Goal: Navigation & Orientation: Find specific page/section

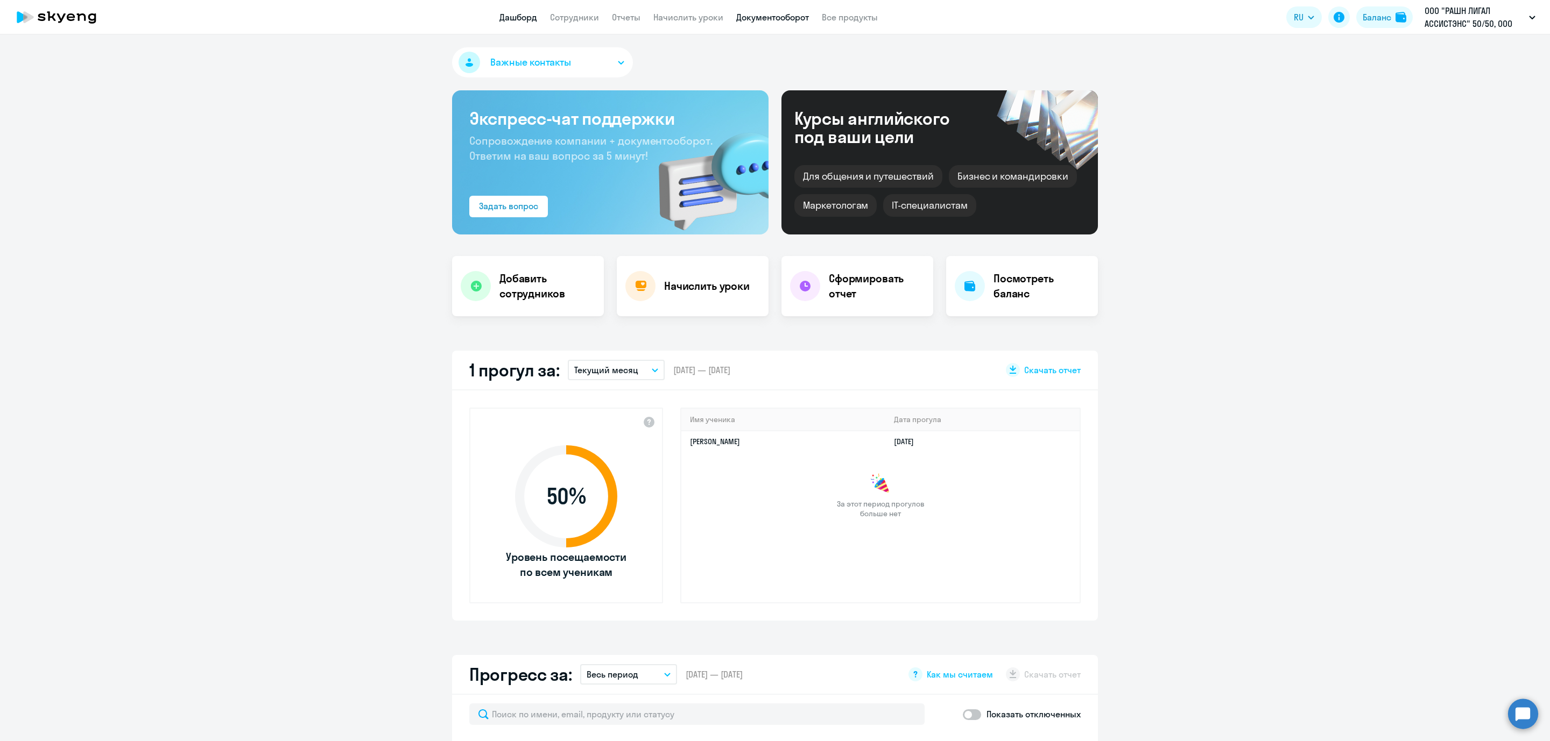
select select "30"
click at [772, 12] on link "Документооборот" at bounding box center [772, 17] width 73 height 11
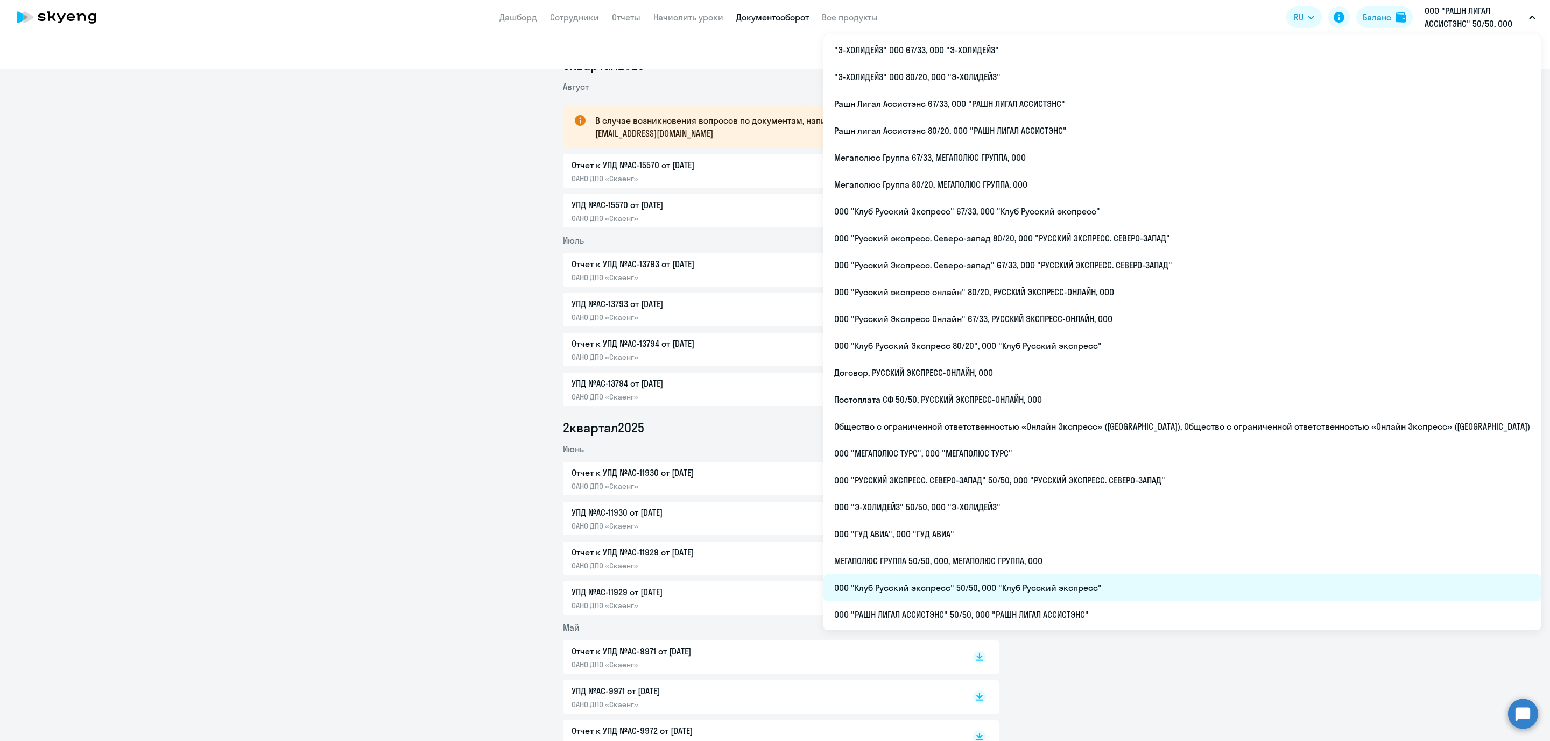
scroll to position [161, 0]
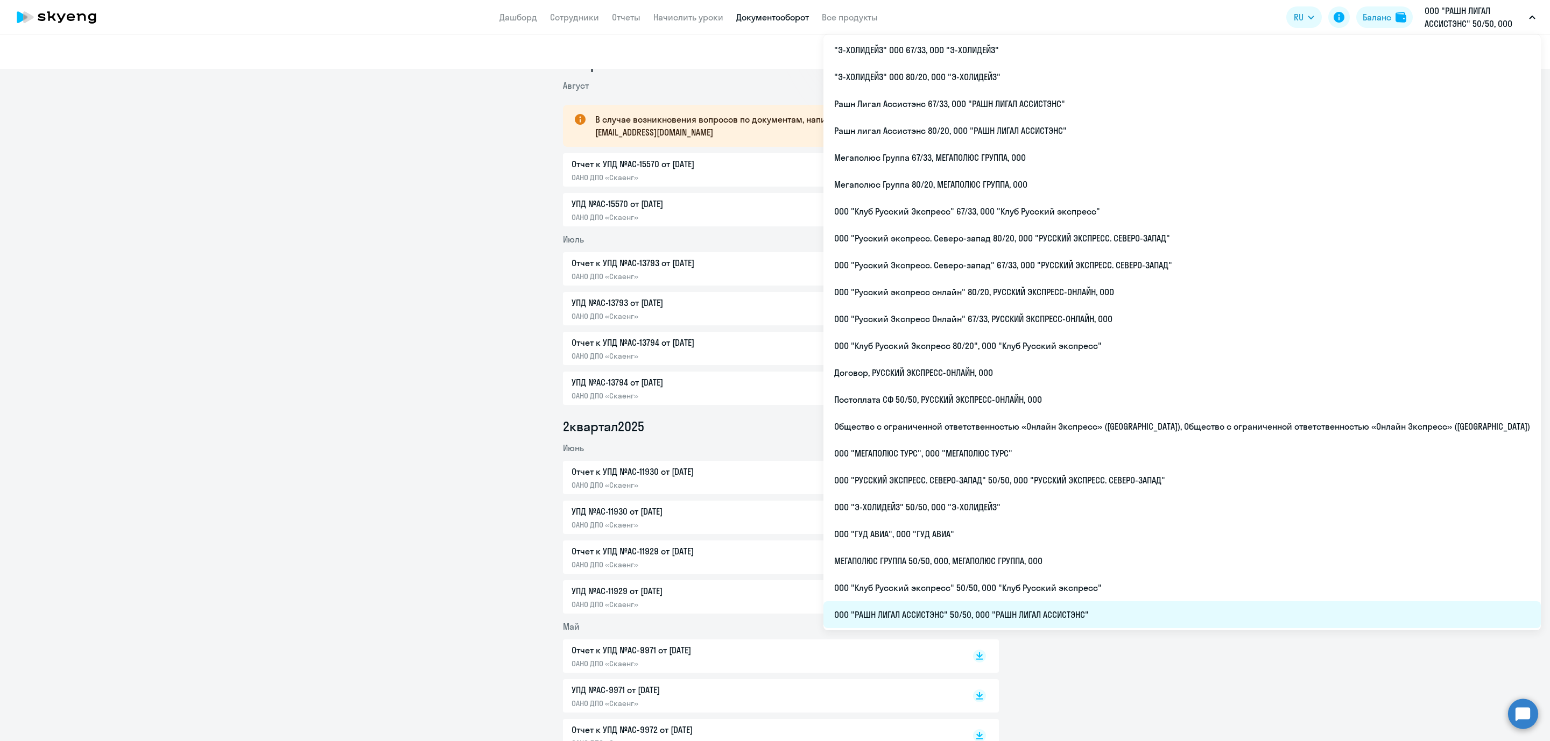
click at [1118, 611] on li "ООО "РАШН ЛИГАЛ АССИСТЭНС" 50/50, ООО "РАШН ЛИГАЛ АССИСТЭНС"" at bounding box center [1181, 615] width 717 height 27
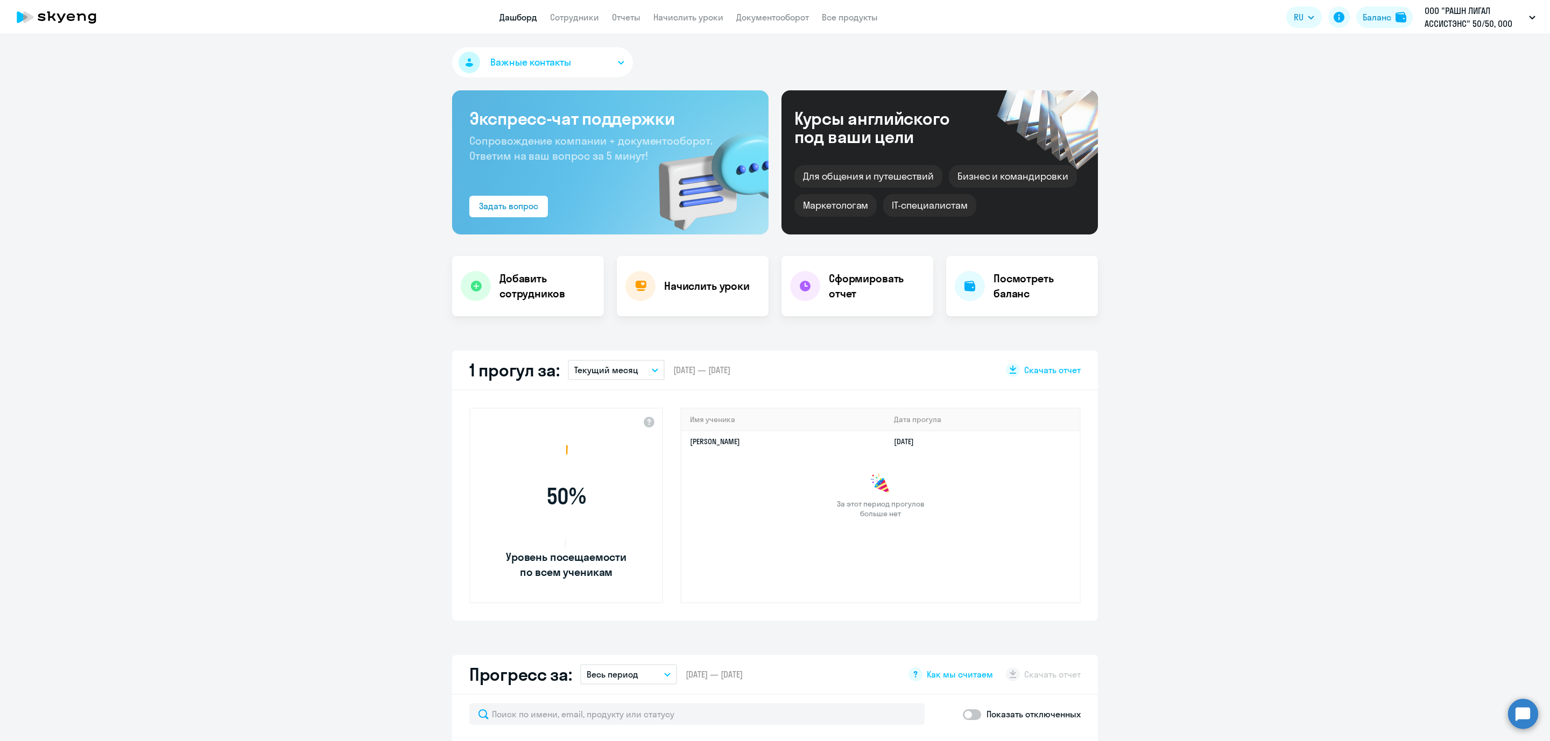
click at [788, 29] on app-header "Дашборд Сотрудники Отчеты Начислить уроки Документооборот Все продукты Дашборд …" at bounding box center [775, 17] width 1550 height 34
click at [778, 18] on link "Документооборот" at bounding box center [772, 17] width 73 height 11
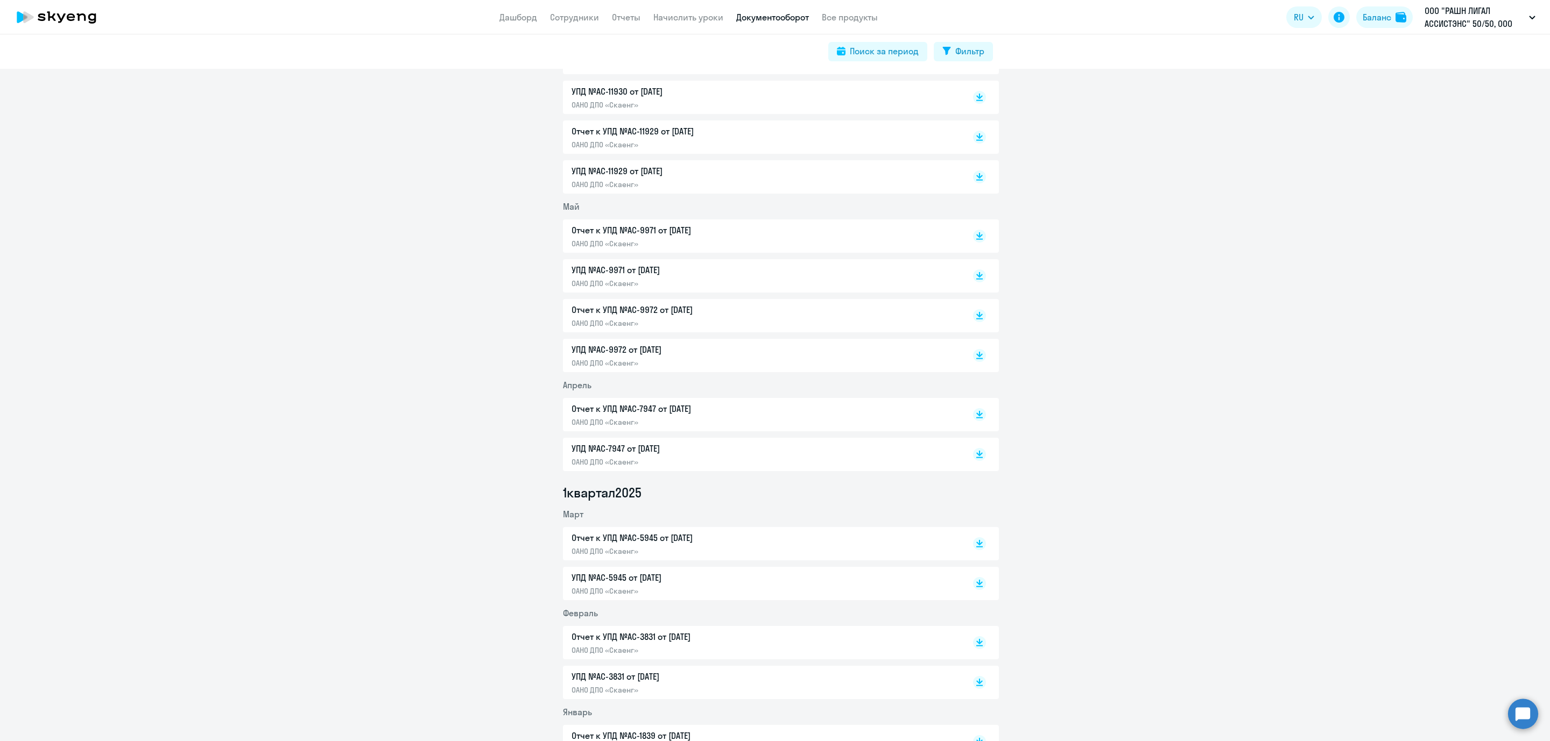
scroll to position [178, 0]
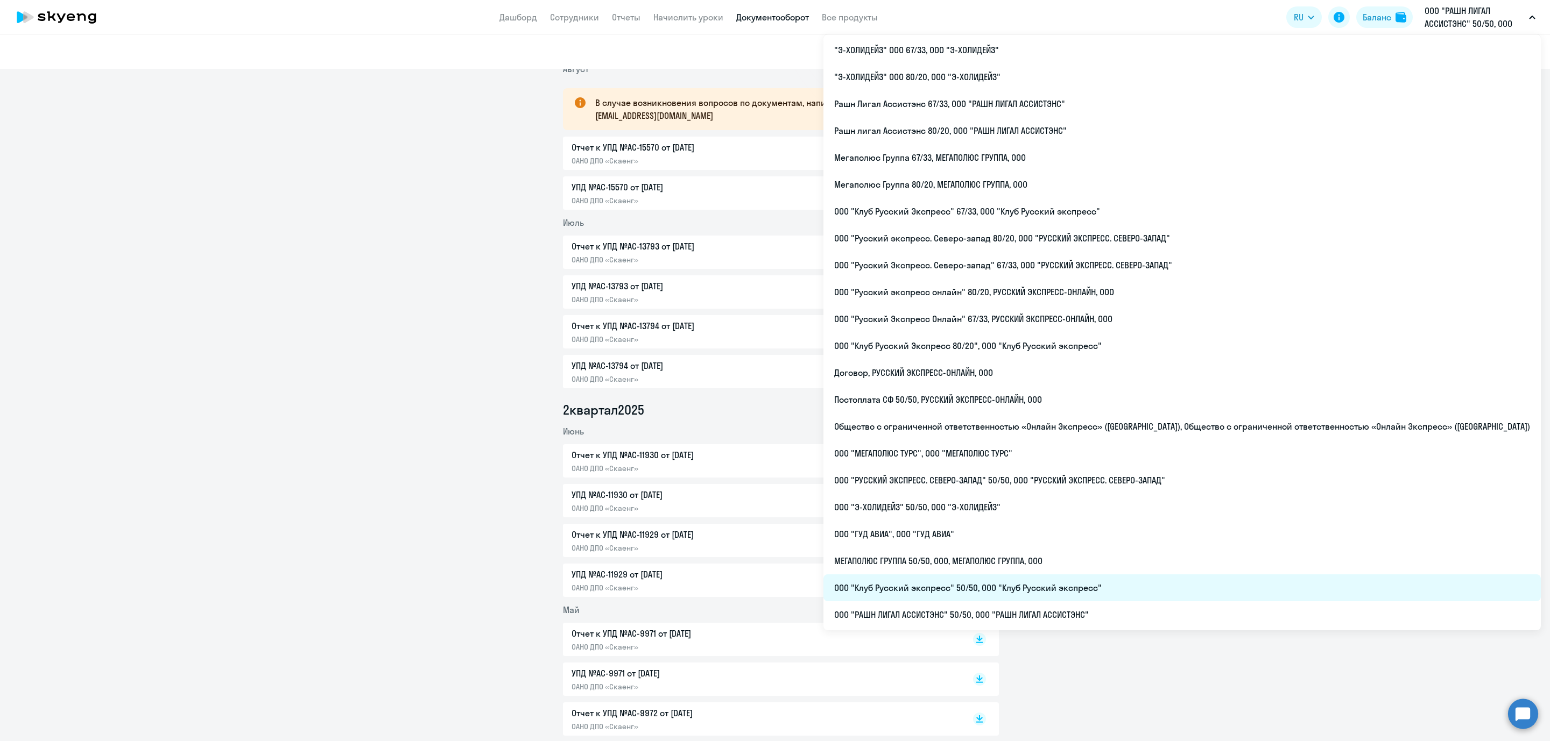
click at [1090, 581] on li "ООО "Клуб Русский экспресс" 50/50, ООО "Клуб Русский экспресс"" at bounding box center [1181, 588] width 717 height 27
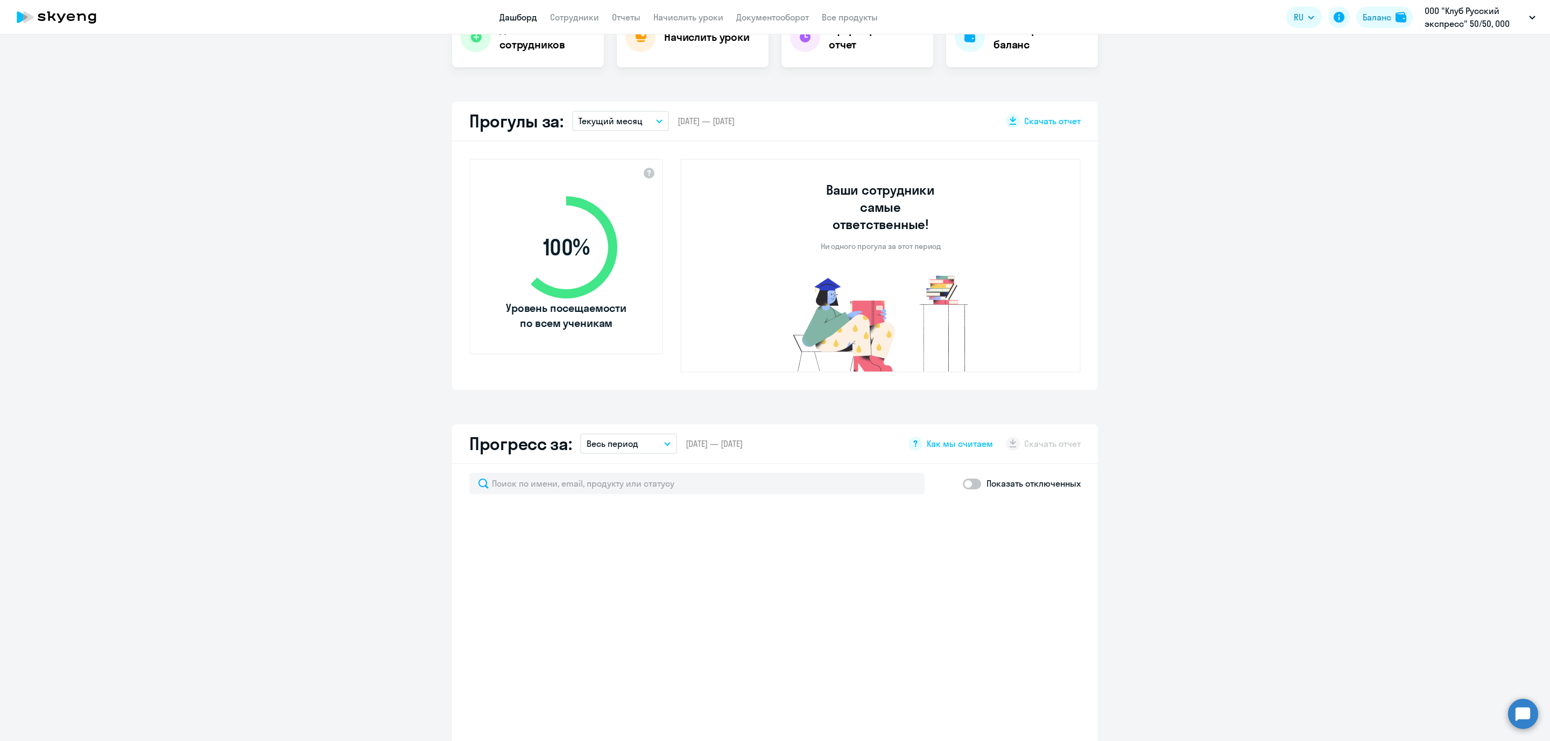
scroll to position [565, 0]
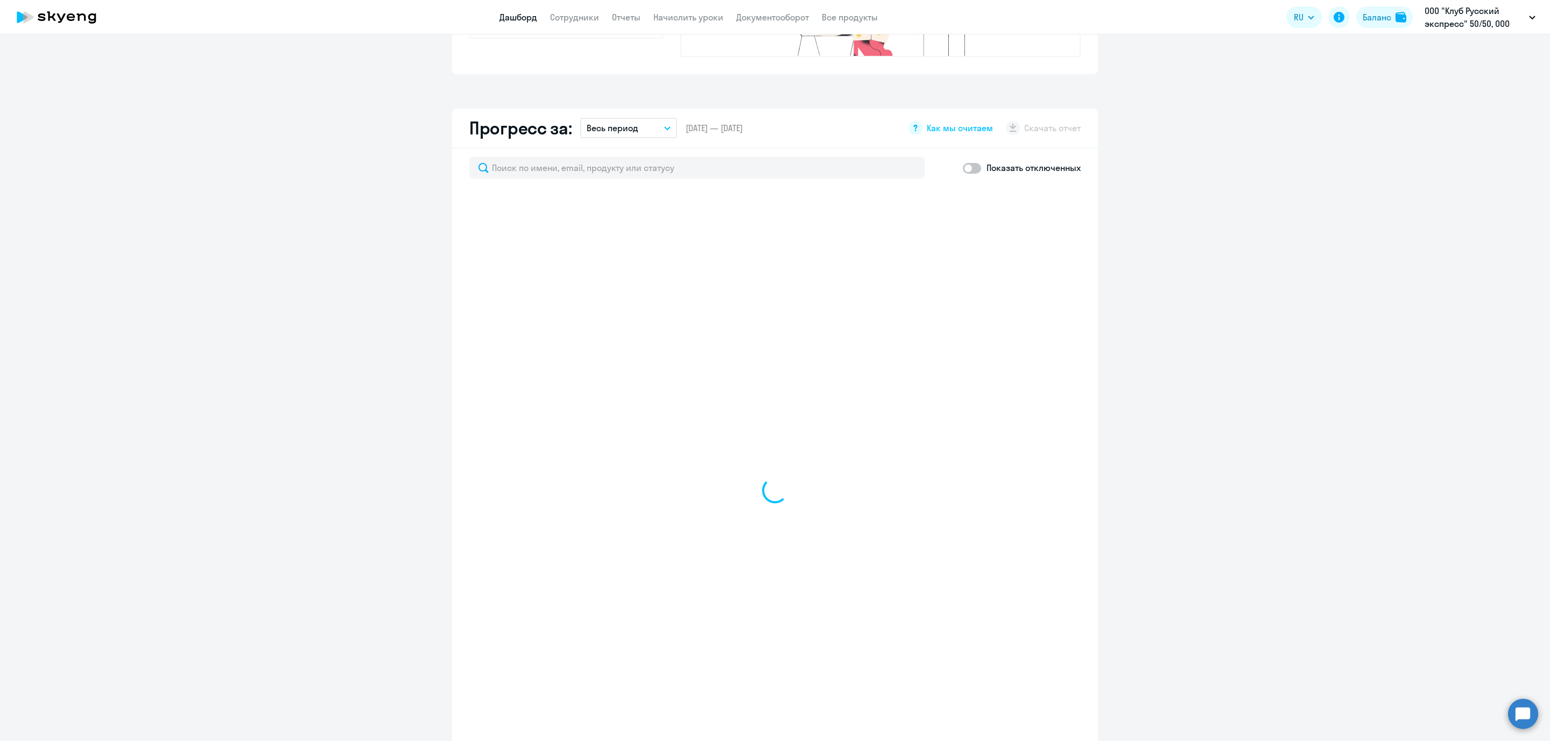
select select "30"
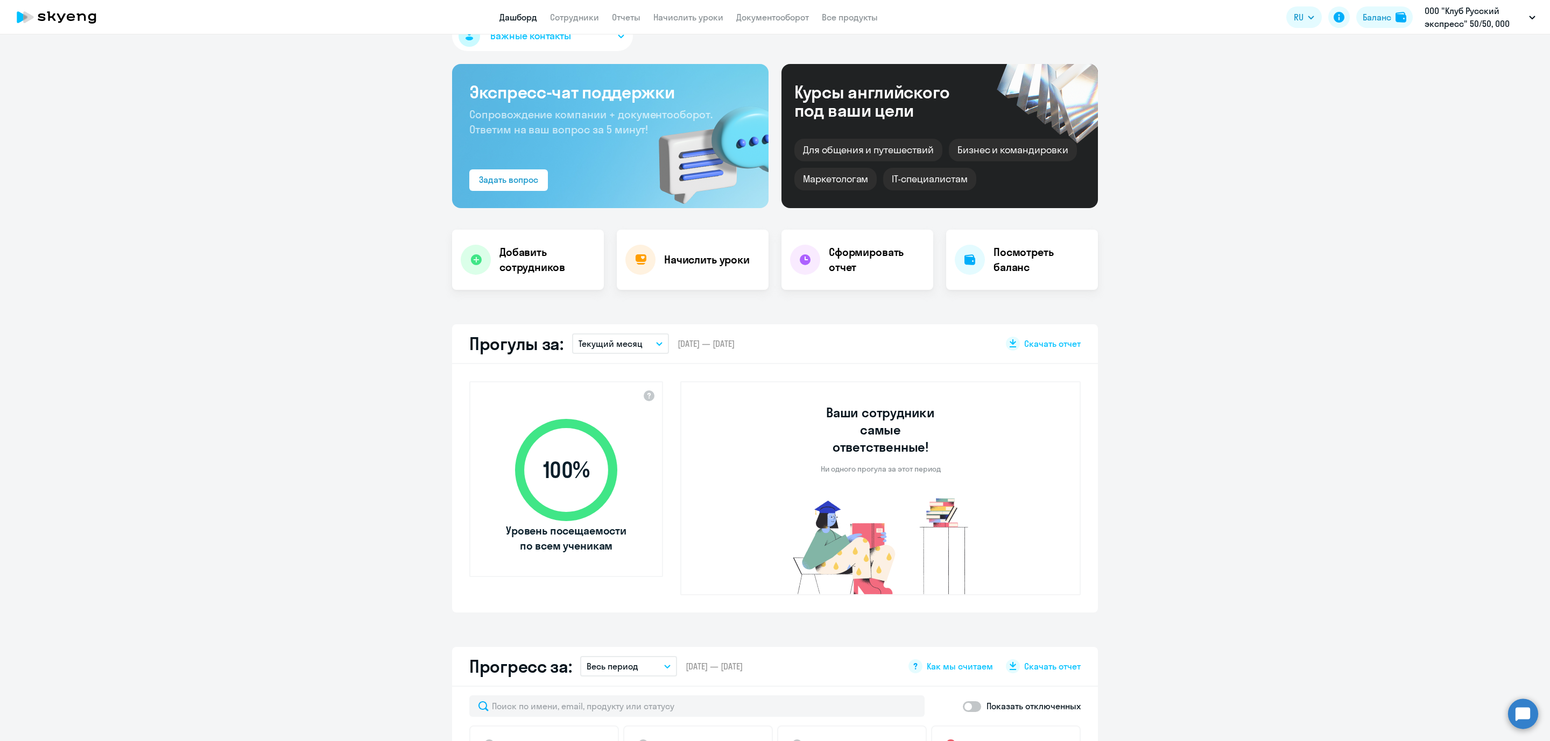
scroll to position [0, 0]
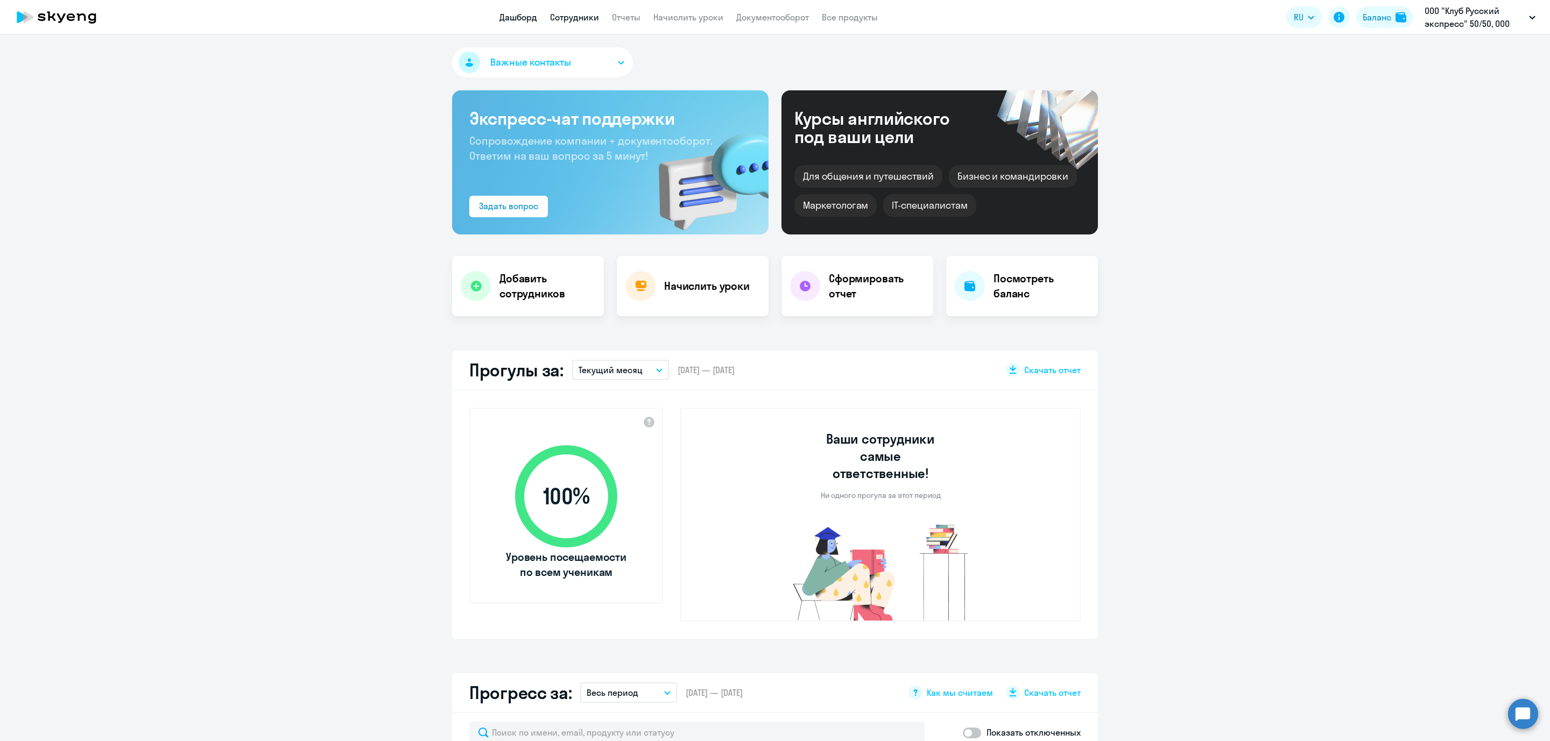
click at [550, 15] on link "Сотрудники" at bounding box center [574, 17] width 49 height 11
select select "30"
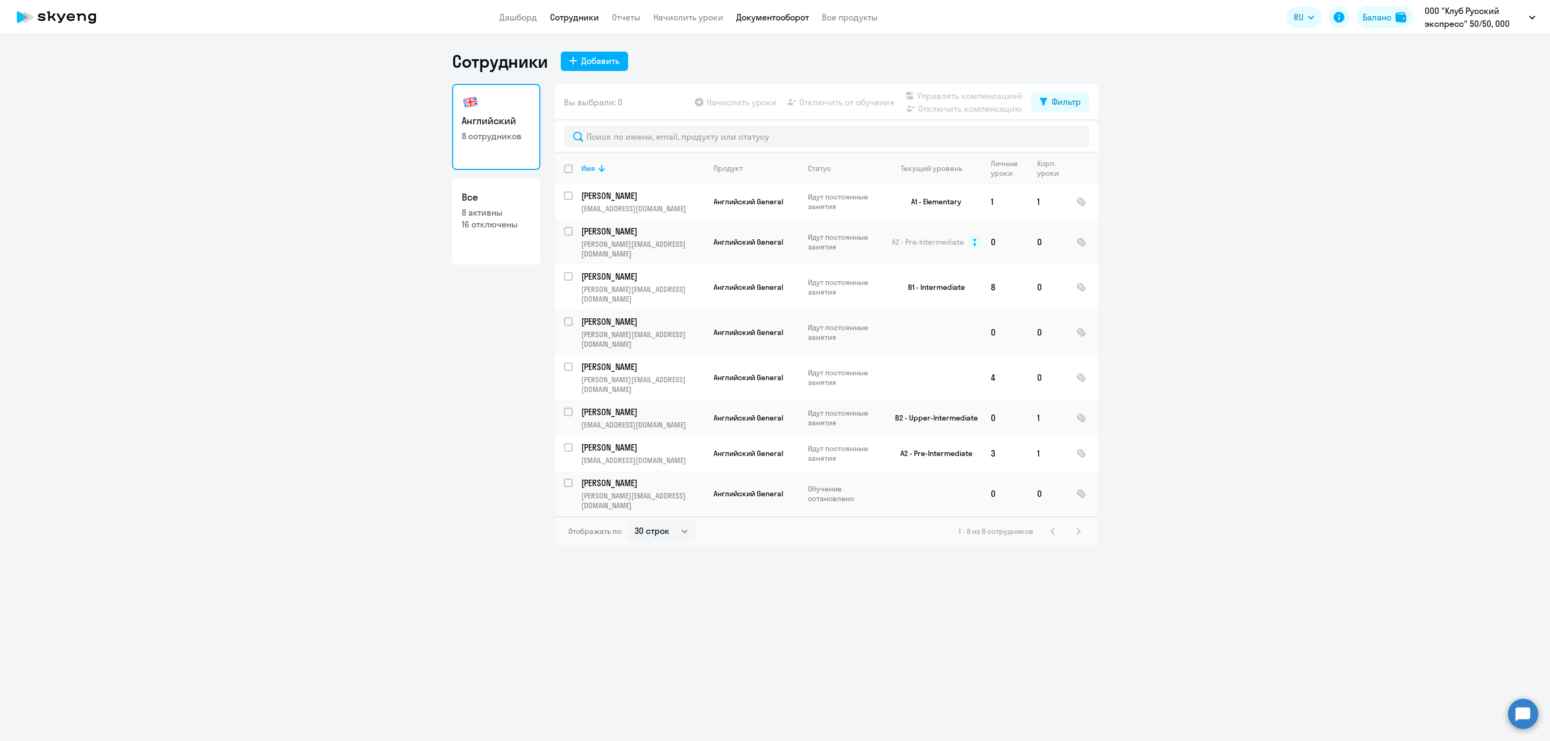
click at [780, 15] on link "Документооборот" at bounding box center [772, 17] width 73 height 11
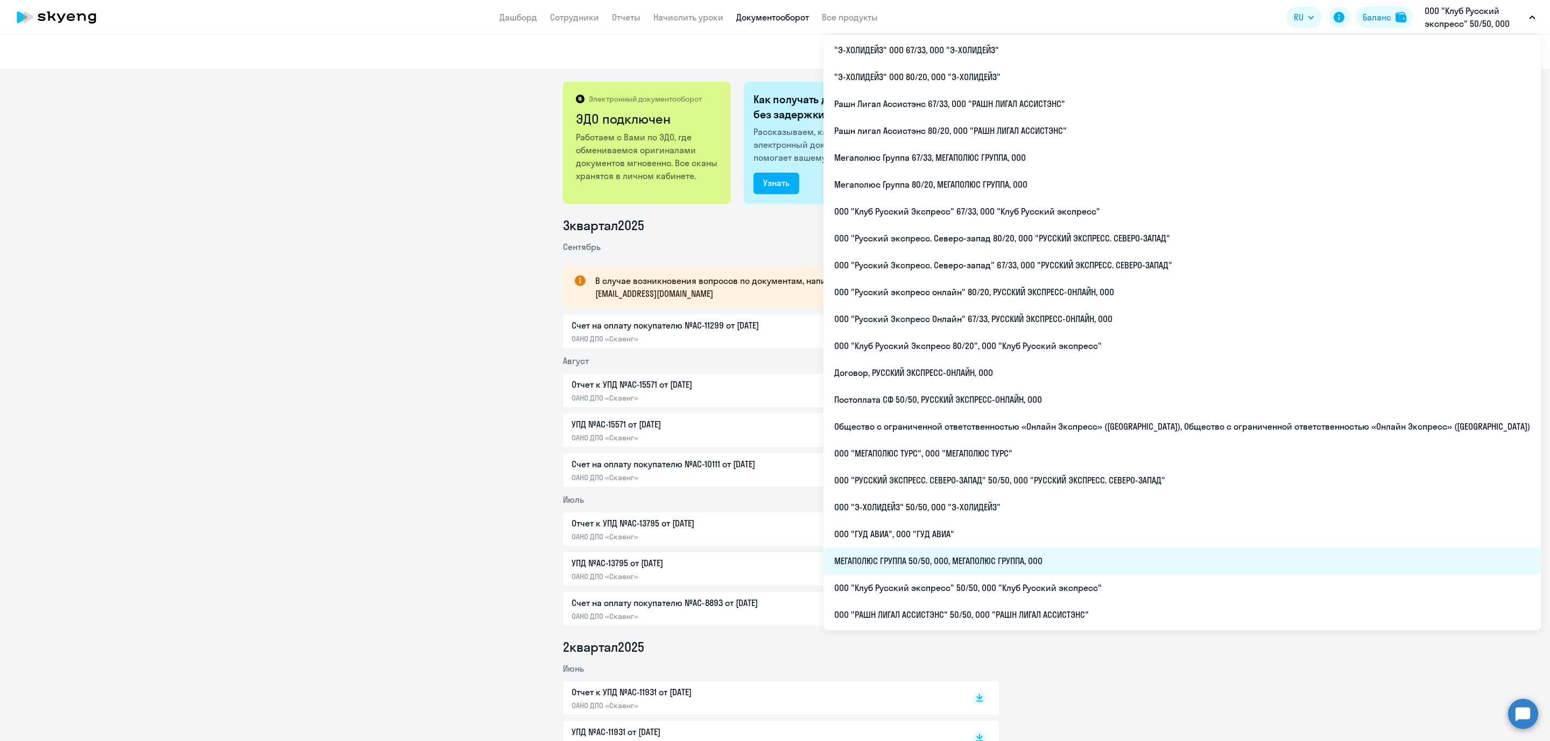
click at [1030, 557] on li "МЕГАПОЛЮС ГРУППА 50/50, ООО, МЕГАПОЛЮС ГРУППА, ООО" at bounding box center [1181, 561] width 717 height 27
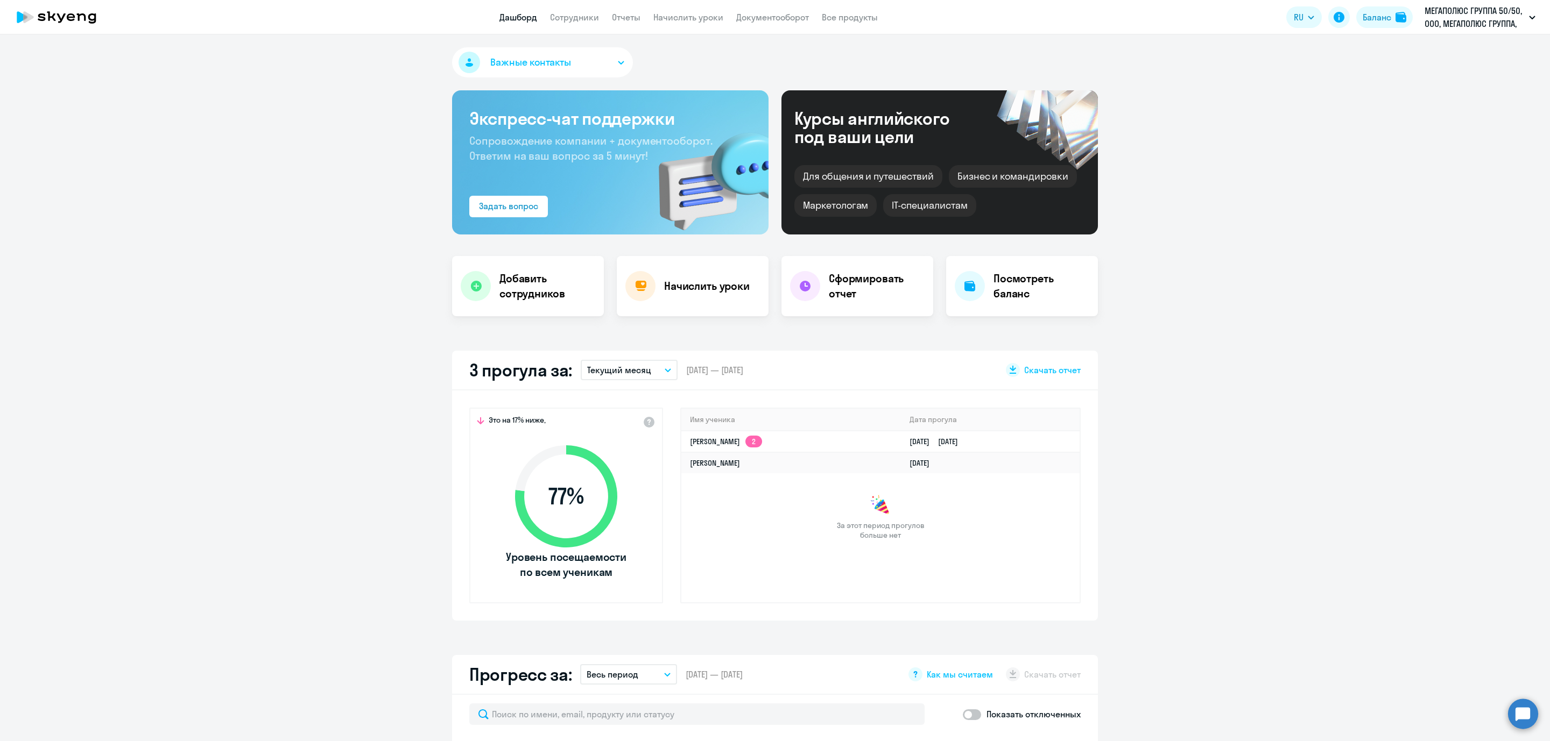
select select "30"
click at [770, 16] on link "Документооборот" at bounding box center [772, 17] width 73 height 11
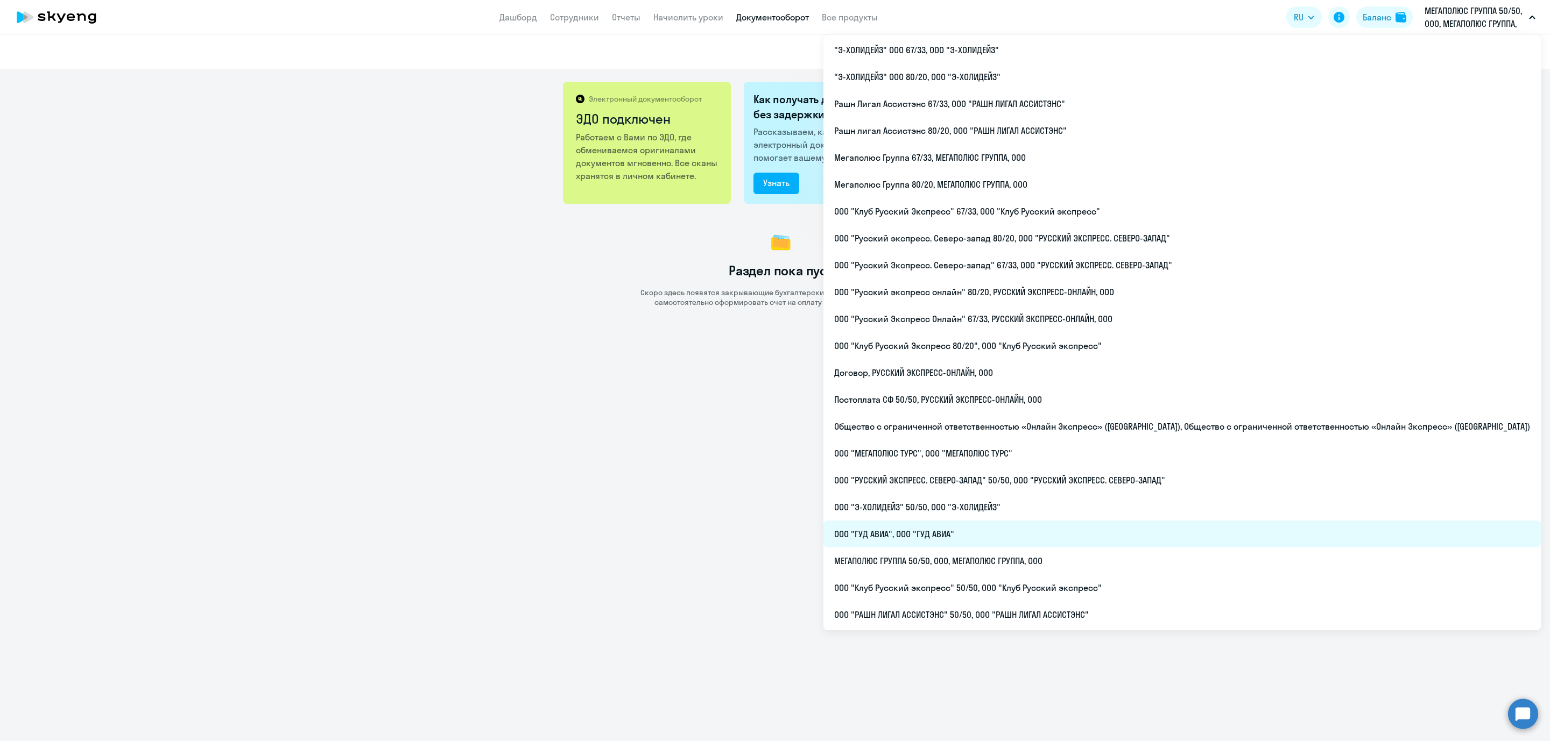
click at [1069, 534] on li "ООО "ГУД АВИА", ООО "ГУД АВИА"" at bounding box center [1181, 534] width 717 height 27
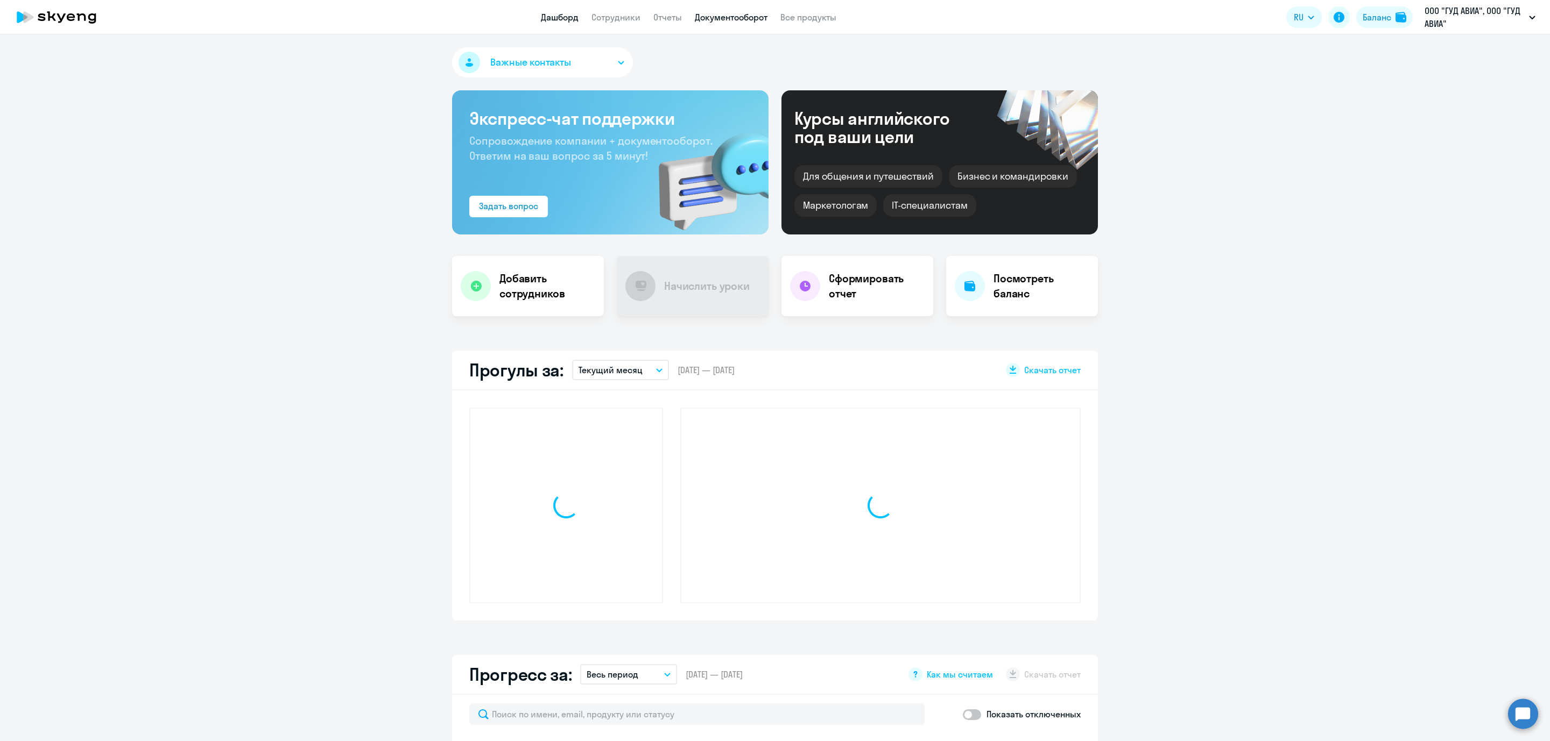
click at [715, 16] on link "Документооборот" at bounding box center [731, 17] width 73 height 11
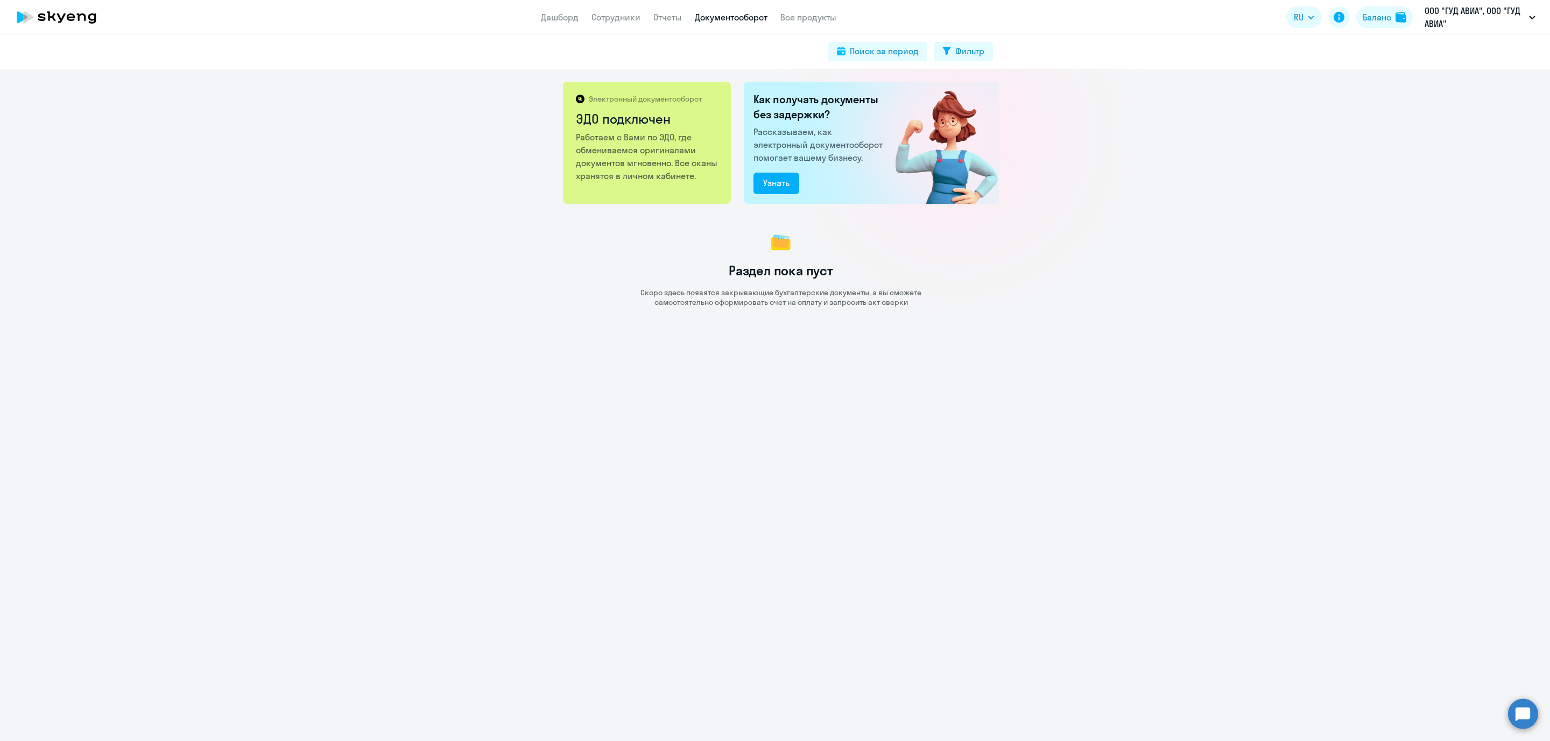
drag, startPoint x: 664, startPoint y: 518, endPoint x: 664, endPoint y: 512, distance: 6.5
click at [664, 512] on div "Электронный документооборот ЭДО подключен Работаем с Вами по ЭДО, где обменивае…" at bounding box center [775, 405] width 1550 height 673
